Goal: Information Seeking & Learning: Understand process/instructions

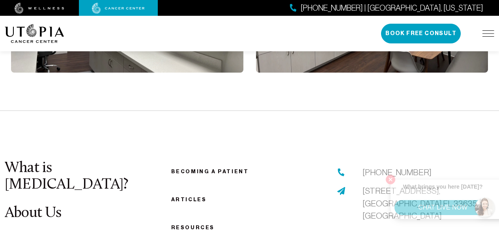
scroll to position [1790, 0]
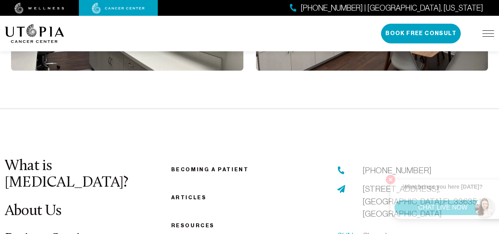
click at [186, 169] on link "Becoming a patient" at bounding box center [210, 169] width 78 height 6
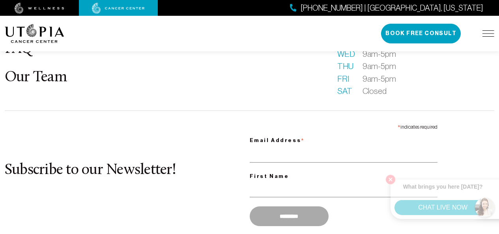
scroll to position [1229, 0]
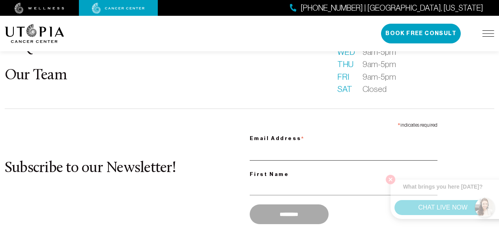
click at [287, 157] on input "Email Address *" at bounding box center [343, 152] width 188 height 16
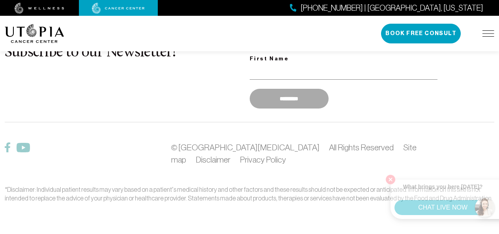
scroll to position [1383, 0]
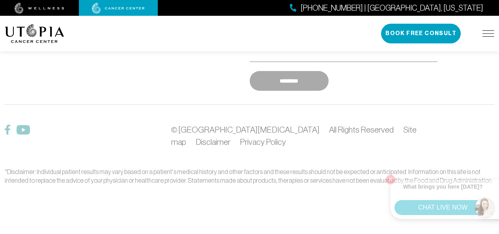
type input "**********"
click at [268, 171] on div "*Disclaimer: Individual patient results may vary based on a patient’s medical h…" at bounding box center [249, 175] width 489 height 17
click at [65, 4] on link at bounding box center [39, 8] width 79 height 12
